Goal: Find specific page/section: Find specific page/section

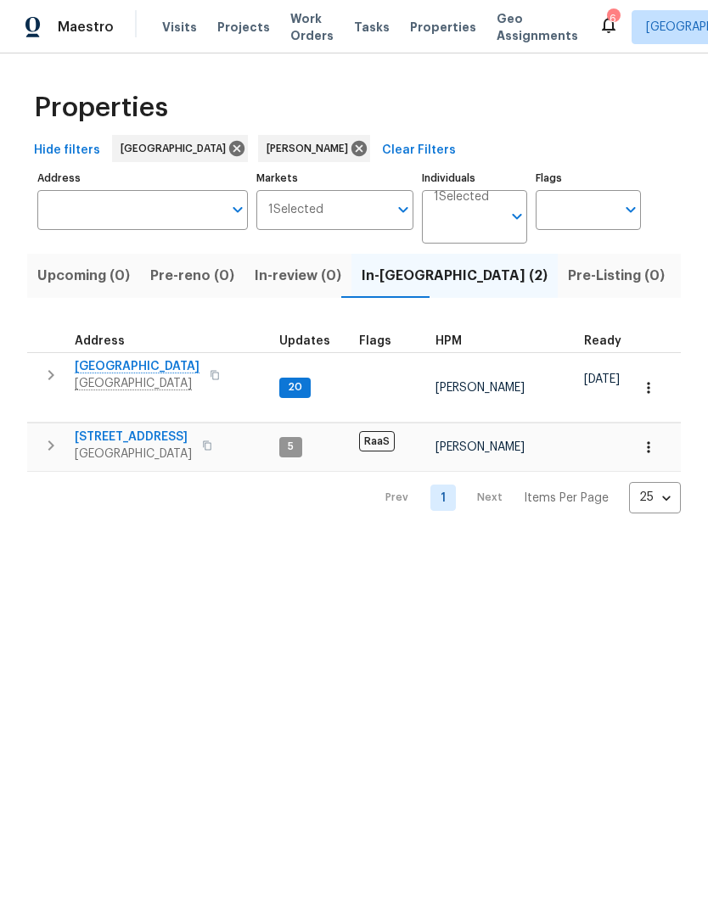
click at [156, 364] on span "[GEOGRAPHIC_DATA]" at bounding box center [137, 366] width 125 height 17
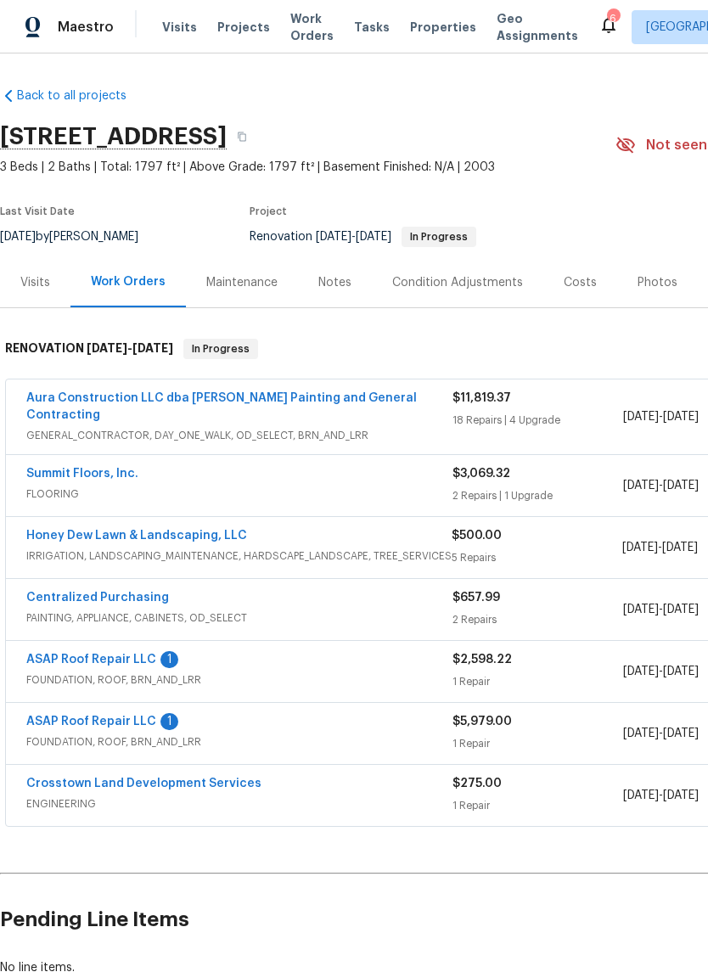
click at [200, 529] on link "Honey Dew Lawn & Landscaping, LLC" at bounding box center [136, 535] width 221 height 12
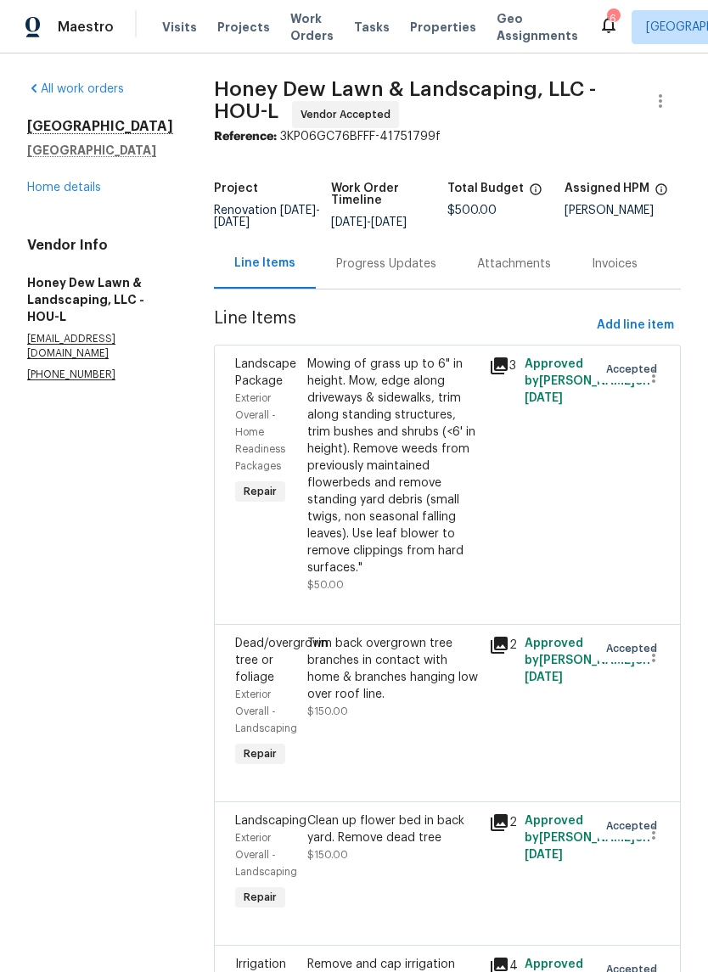
click at [81, 192] on link "Home details" at bounding box center [64, 188] width 74 height 12
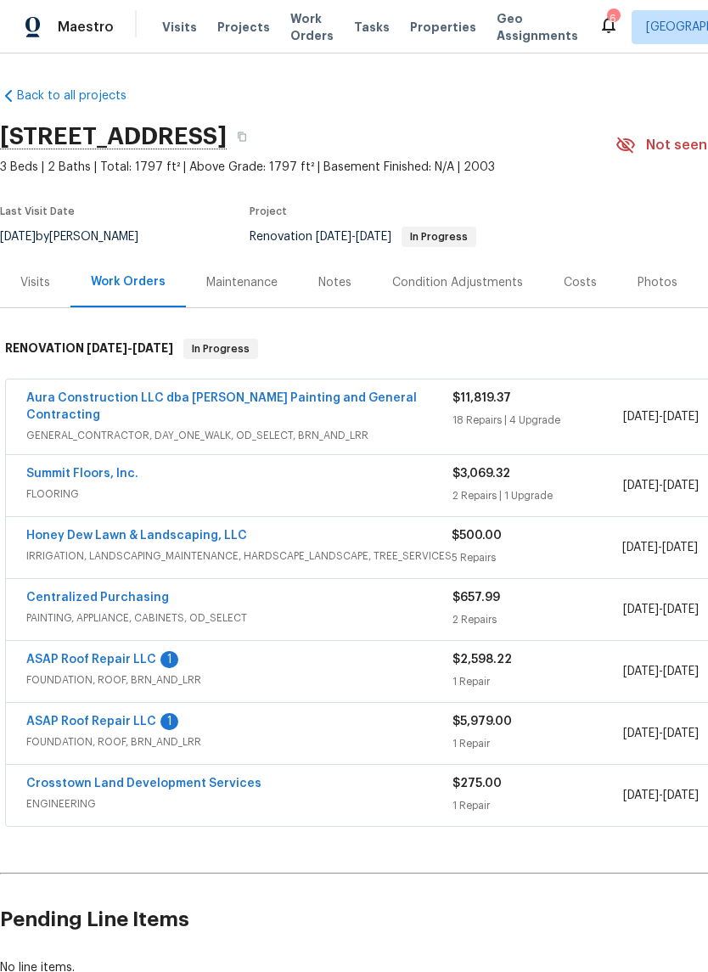
click at [355, 392] on link "Aura Construction LLC dba Logan's Painting and General Contracting" at bounding box center [221, 406] width 390 height 29
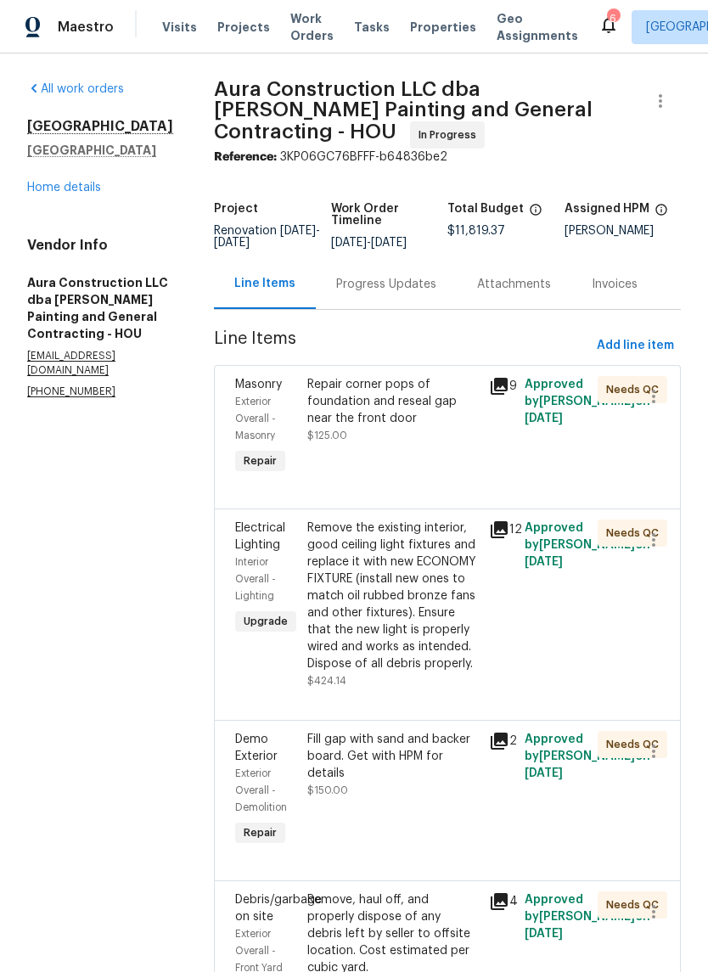
click at [81, 193] on link "Home details" at bounding box center [64, 188] width 74 height 12
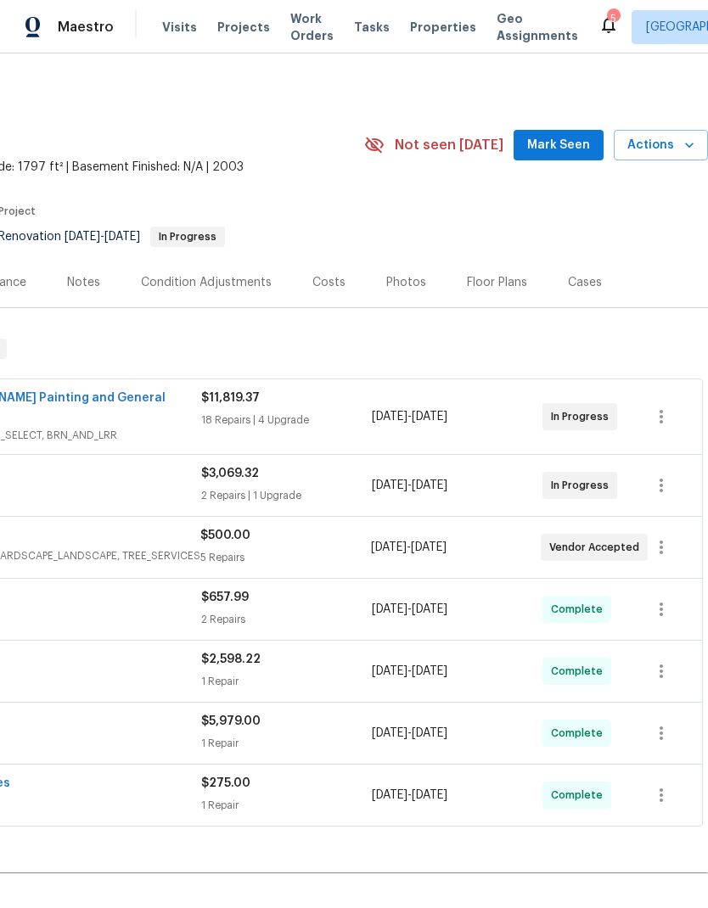
scroll to position [0, 251]
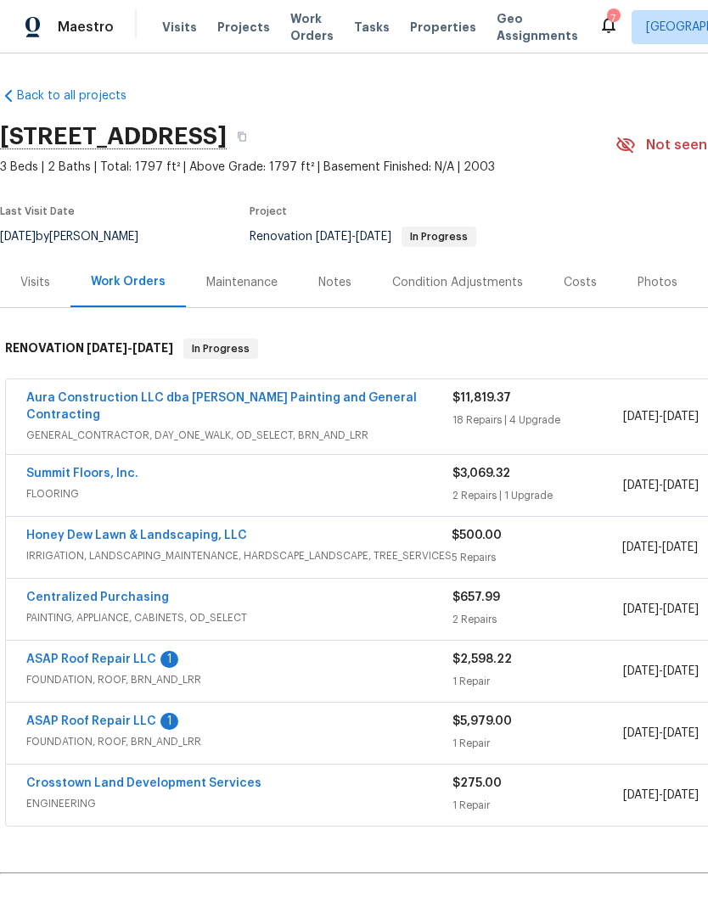
click at [168, 529] on link "Honey Dew Lawn & Landscaping, LLC" at bounding box center [136, 535] width 221 height 12
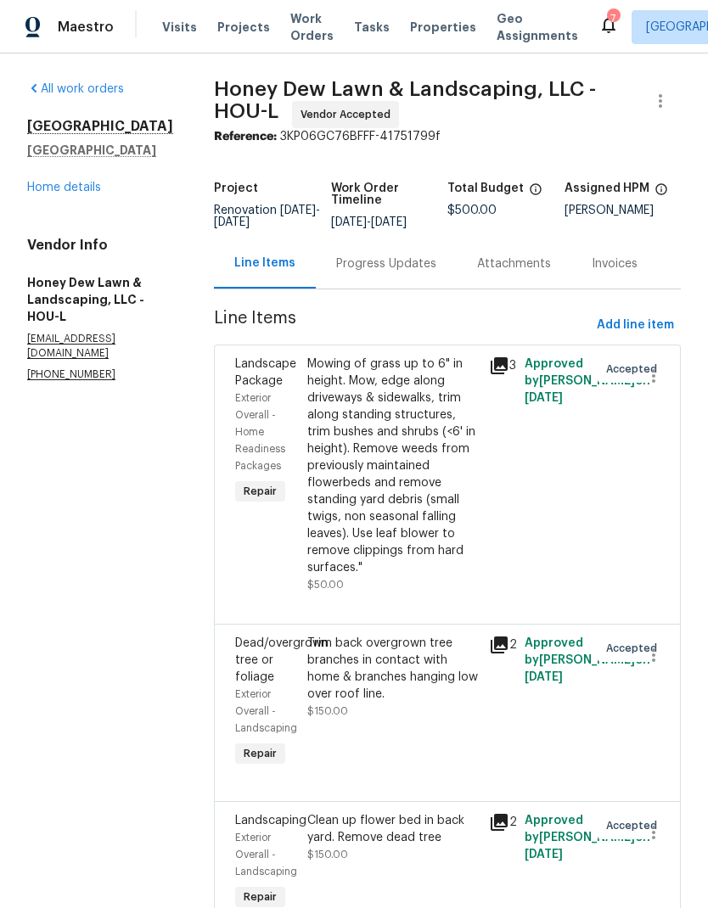
click at [74, 188] on link "Home details" at bounding box center [64, 188] width 74 height 12
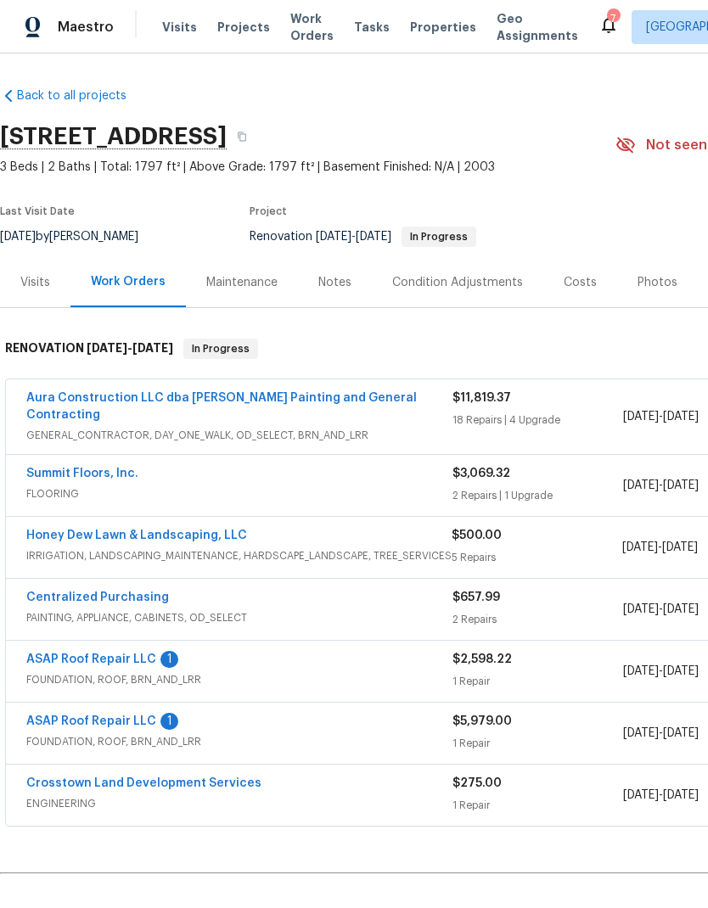
click at [322, 402] on link "Aura Construction LLC dba Logan's Painting and General Contracting" at bounding box center [221, 406] width 390 height 29
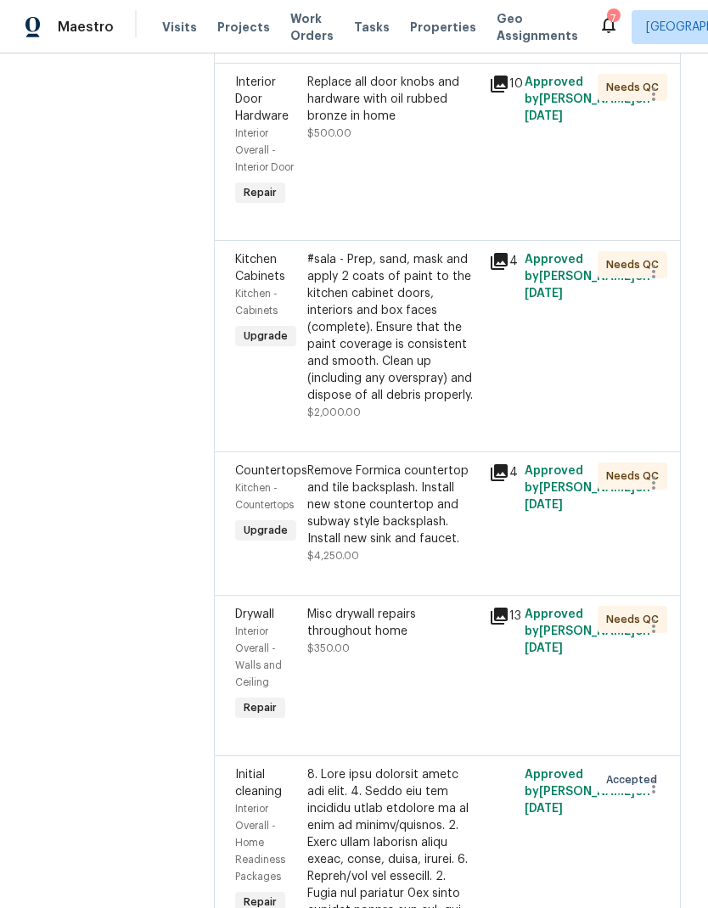
scroll to position [4007, 0]
